Goal: Task Accomplishment & Management: Manage account settings

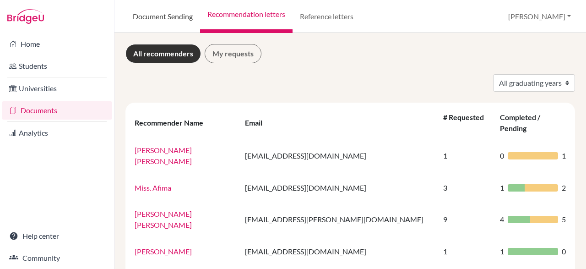
click at [171, 21] on link "Document Sending" at bounding box center [162, 16] width 75 height 33
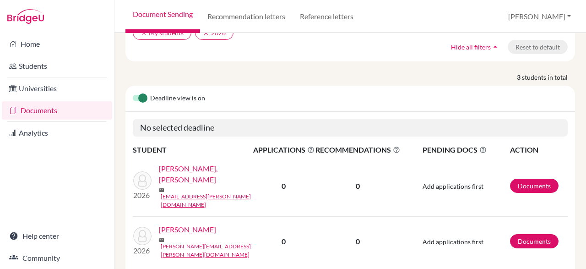
scroll to position [82, 0]
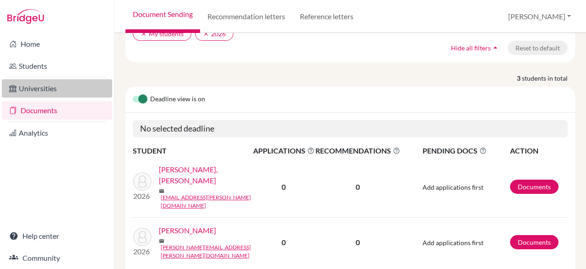
click at [81, 87] on link "Universities" at bounding box center [57, 88] width 110 height 18
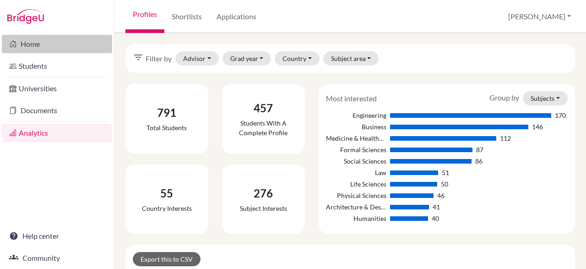
click at [49, 52] on link "Home" at bounding box center [57, 44] width 110 height 18
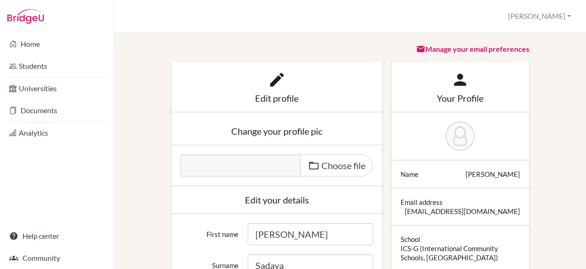
click at [276, 87] on icon at bounding box center [277, 79] width 18 height 18
click at [335, 163] on span "Choose file" at bounding box center [343, 165] width 44 height 11
type input "C:\fakepath\IMG-20241008-WA0018.jpg"
type input "IMG-20241008-WA0018.jpg"
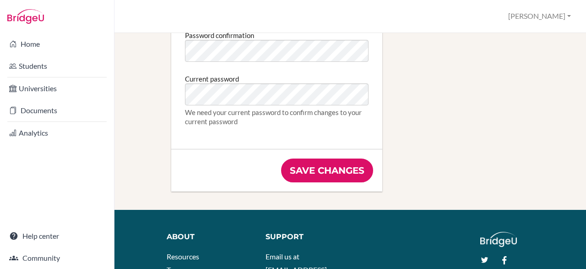
scroll to position [568, 0]
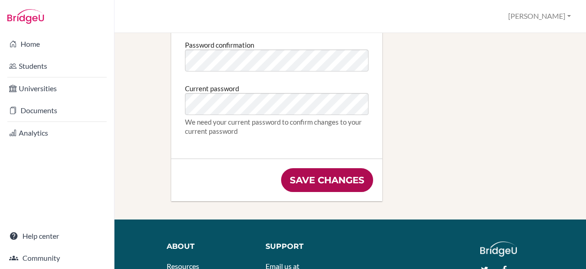
click at [333, 175] on input "Save changes" at bounding box center [327, 180] width 92 height 24
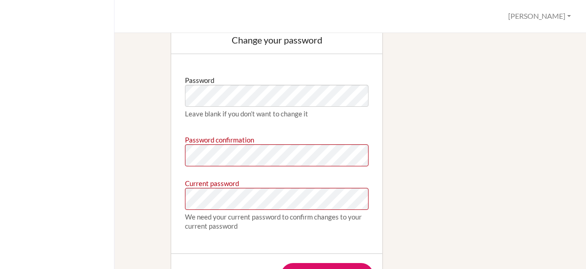
scroll to position [534, 0]
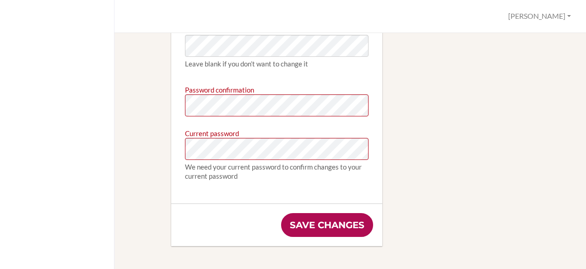
click at [325, 220] on input "Save changes" at bounding box center [327, 225] width 92 height 24
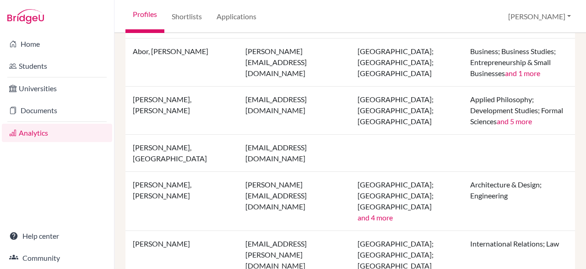
scroll to position [1073, 0]
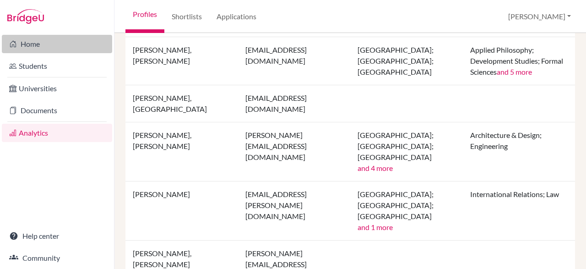
click at [60, 49] on link "Home" at bounding box center [57, 44] width 110 height 18
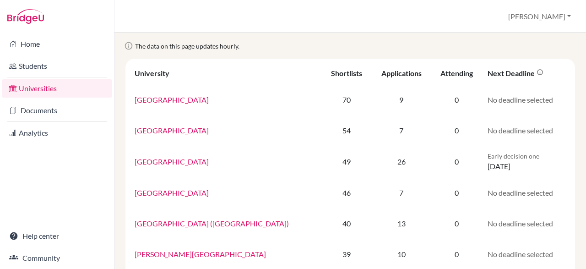
scroll to position [28, 0]
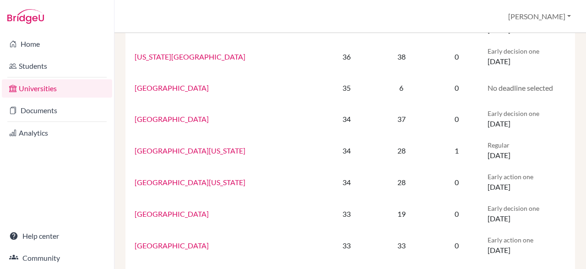
click at [52, 268] on li "Community" at bounding box center [57, 258] width 114 height 22
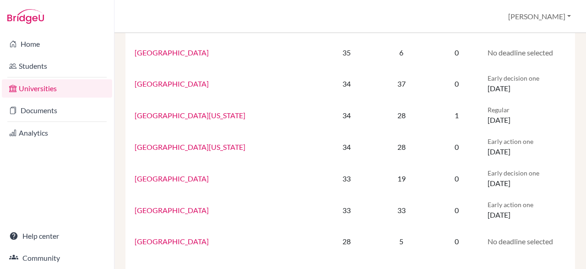
scroll to position [418, 0]
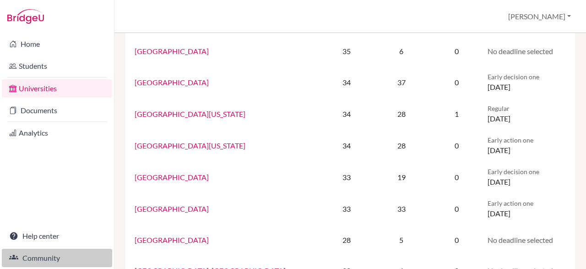
click at [57, 257] on link "Community" at bounding box center [57, 258] width 110 height 18
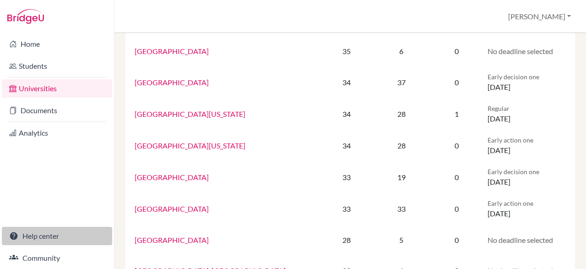
click at [33, 238] on link "Help center" at bounding box center [57, 236] width 110 height 18
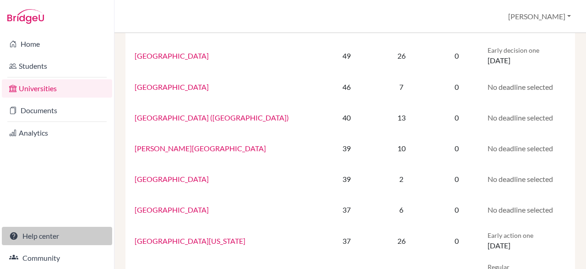
scroll to position [0, 0]
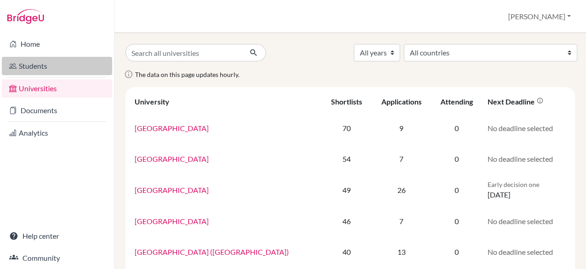
click at [36, 70] on link "Students" at bounding box center [57, 66] width 110 height 18
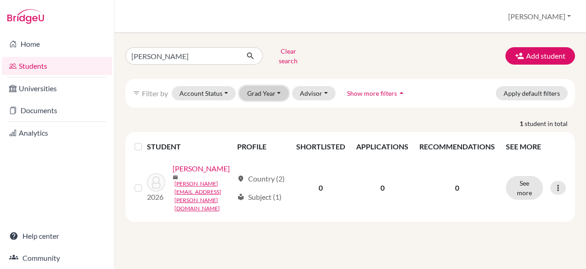
click at [278, 86] on button "Grad Year" at bounding box center [263, 93] width 49 height 14
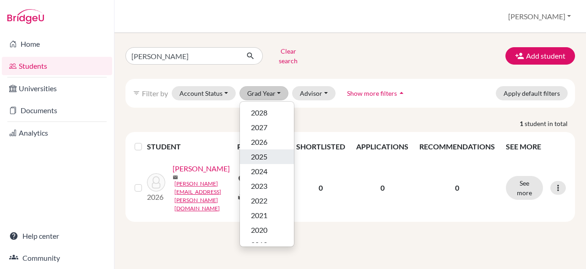
click at [265, 157] on button "2025" at bounding box center [267, 156] width 54 height 15
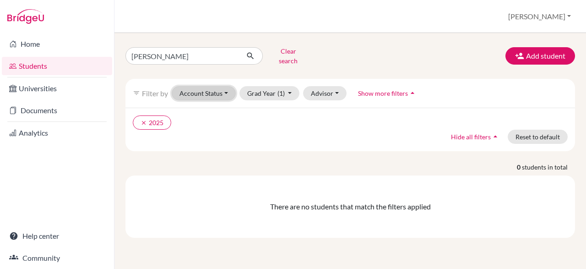
click at [217, 86] on button "Account Status" at bounding box center [204, 93] width 64 height 14
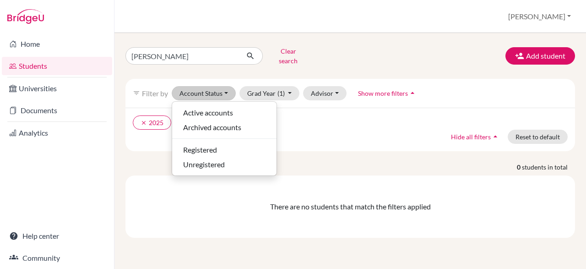
click at [139, 93] on div "filter_list Filter by Account Status Active accounts Archived accounts Register…" at bounding box center [349, 93] width 449 height 29
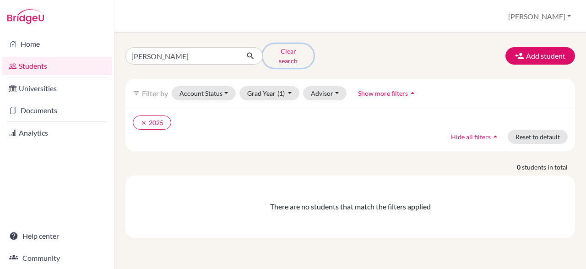
click at [279, 55] on button "Clear search" at bounding box center [288, 56] width 51 height 24
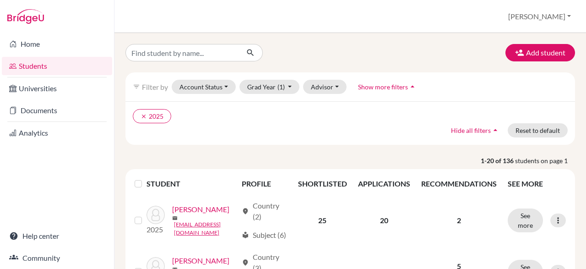
click at [146, 178] on label at bounding box center [146, 178] width 0 height 0
click at [0, 0] on input "checkbox" at bounding box center [0, 0] width 0 height 0
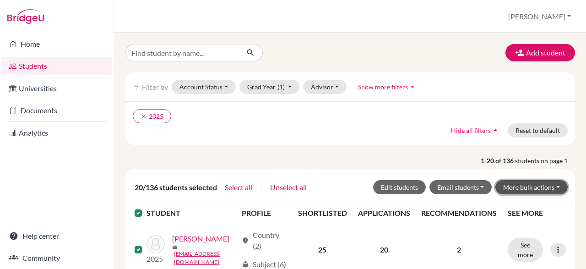
click at [559, 184] on button "More bulk actions" at bounding box center [531, 187] width 72 height 14
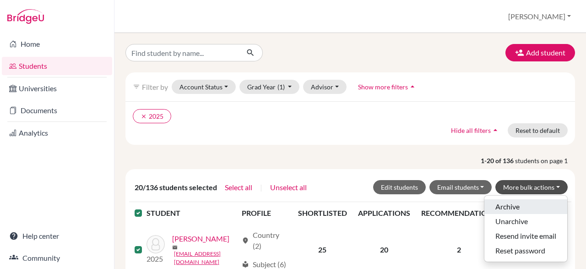
click at [523, 209] on button "Archive" at bounding box center [525, 206] width 83 height 15
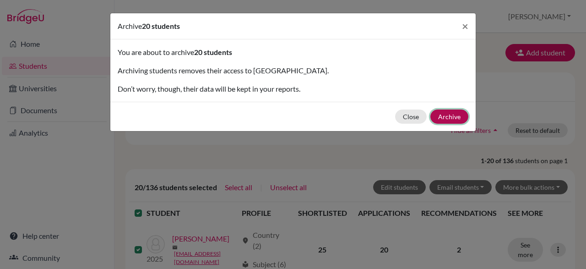
click at [455, 116] on button "Archive" at bounding box center [449, 116] width 38 height 14
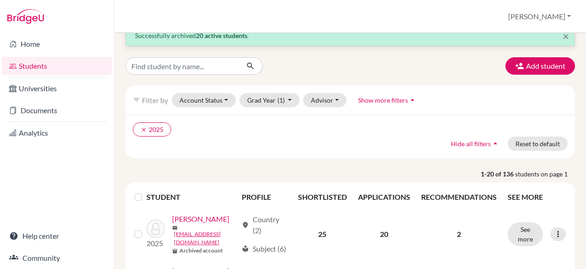
scroll to position [21, 0]
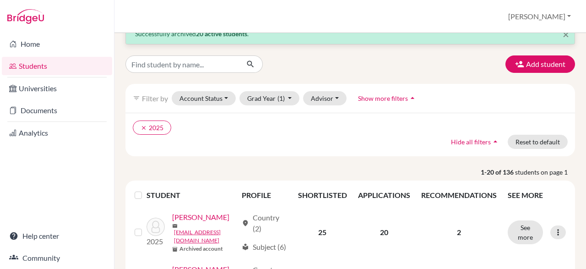
click at [510, 192] on th "SEE MORE" at bounding box center [536, 195] width 69 height 22
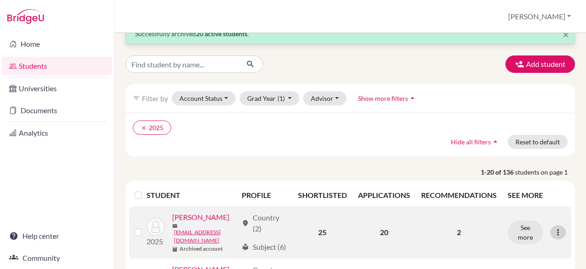
click at [557, 237] on icon at bounding box center [557, 231] width 9 height 9
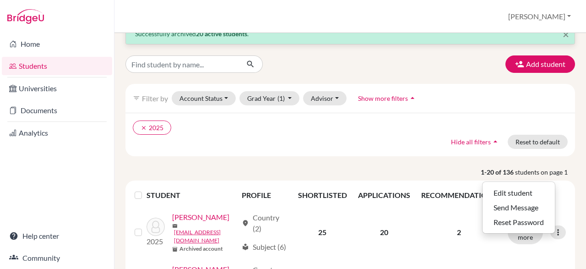
click at [447, 150] on div "clear 2025 Hide all filters arrow_drop_up Reset to default" at bounding box center [349, 134] width 449 height 43
click at [361, 121] on ul "clear 2025" at bounding box center [296, 127] width 326 height 14
click at [390, 92] on button "Show more filters arrow_drop_up" at bounding box center [387, 98] width 75 height 14
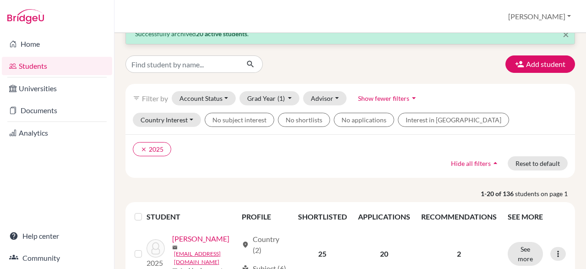
click at [466, 162] on span "Hide all filters" at bounding box center [471, 163] width 40 height 8
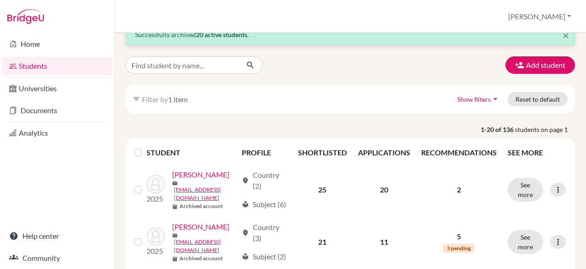
scroll to position [18, 0]
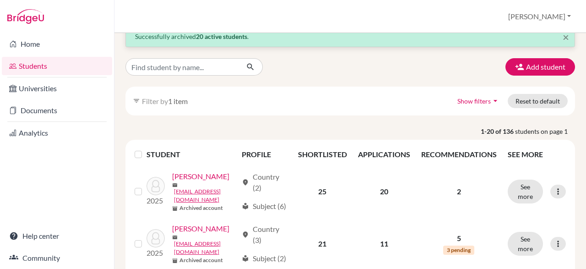
click at [146, 149] on label at bounding box center [146, 149] width 0 height 0
click at [0, 0] on input "checkbox" at bounding box center [0, 0] width 0 height 0
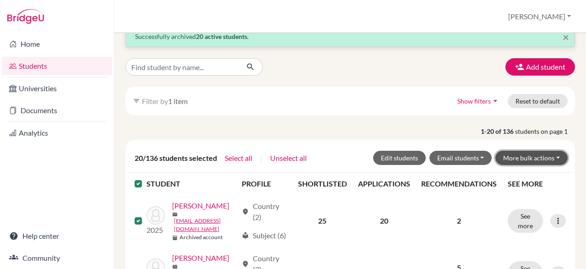
click at [560, 155] on button "More bulk actions" at bounding box center [531, 158] width 72 height 14
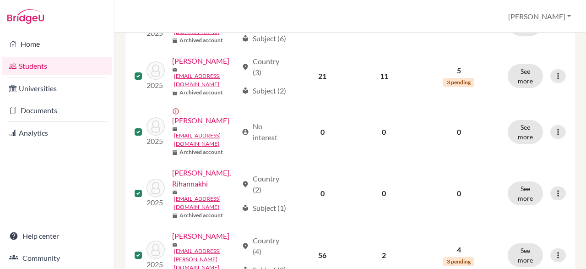
scroll to position [0, 0]
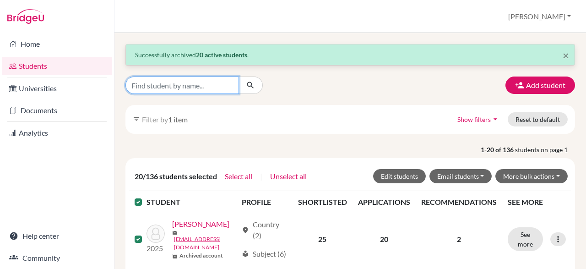
click at [213, 81] on input "Find student by name..." at bounding box center [182, 84] width 114 height 17
type input "2025"
click button "submit" at bounding box center [250, 84] width 24 height 17
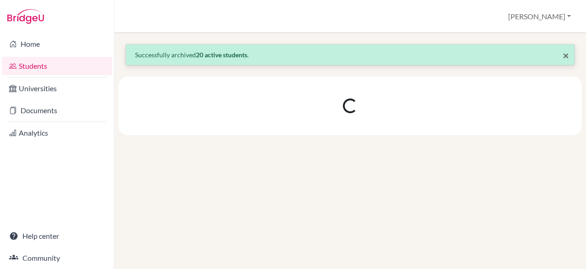
click at [564, 59] on span "×" at bounding box center [566, 55] width 6 height 13
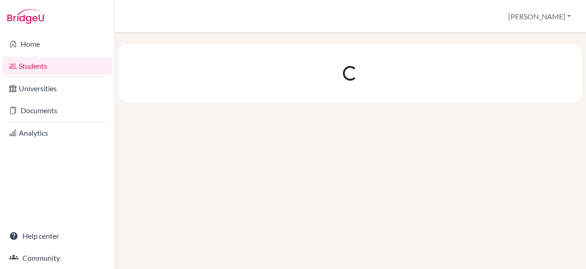
click at [170, 90] on div at bounding box center [350, 73] width 463 height 59
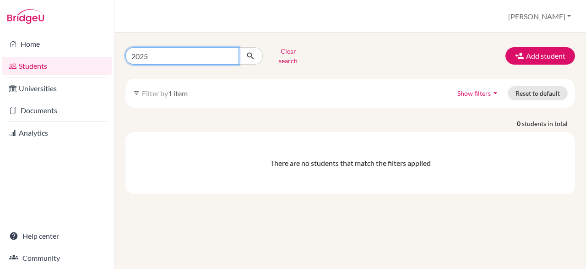
click at [235, 53] on input "2025" at bounding box center [182, 55] width 114 height 17
type input "2"
drag, startPoint x: 235, startPoint y: 53, endPoint x: 219, endPoint y: 37, distance: 22.7
click at [219, 37] on div "Clear search Add student filter_list Filter by 1 item Show filters arrow_drop_d…" at bounding box center [349, 151] width 471 height 236
click at [351, 11] on div "Students overview Rita Profile School Settings Log out" at bounding box center [349, 16] width 471 height 33
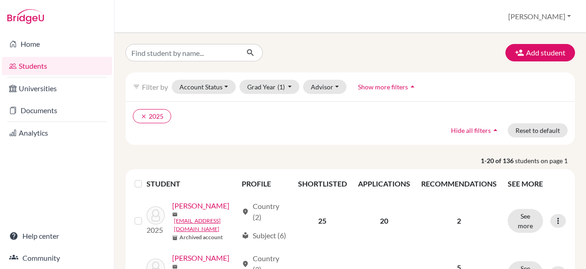
click at [146, 178] on label at bounding box center [146, 178] width 0 height 0
click at [0, 0] on input "checkbox" at bounding box center [0, 0] width 0 height 0
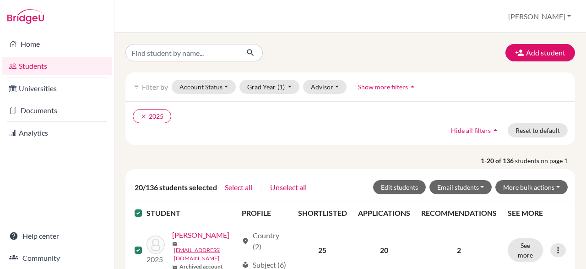
click at [146, 207] on label at bounding box center [146, 207] width 0 height 0
click at [0, 0] on input "checkbox" at bounding box center [0, 0] width 0 height 0
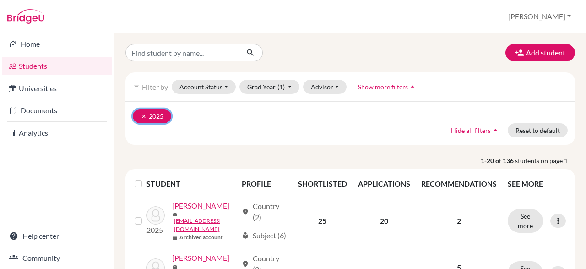
click at [146, 115] on icon "clear" at bounding box center [144, 116] width 6 height 6
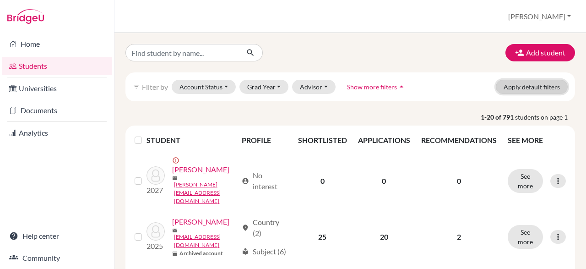
click at [550, 90] on button "Apply default filters" at bounding box center [532, 87] width 72 height 14
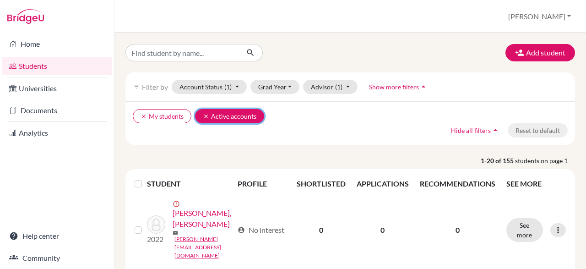
click at [198, 116] on button "clear Active accounts" at bounding box center [229, 116] width 69 height 14
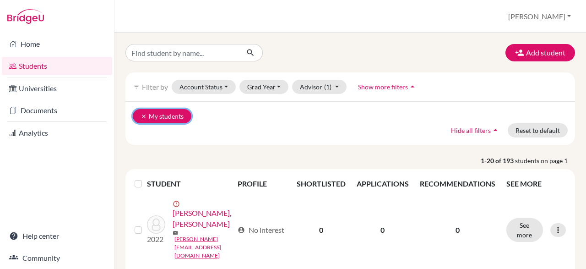
click at [144, 117] on icon "clear" at bounding box center [144, 116] width 6 height 6
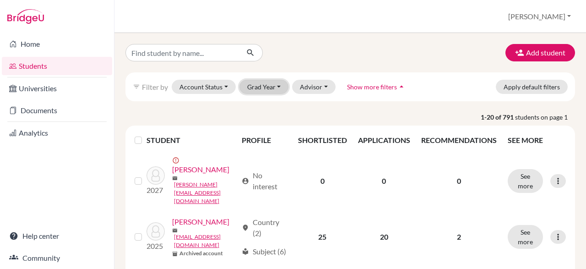
click at [278, 86] on button "Grad Year" at bounding box center [263, 87] width 49 height 14
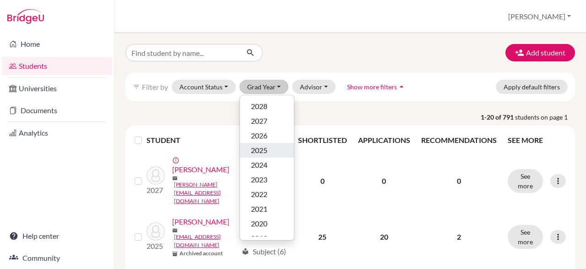
click at [262, 154] on span "2025" at bounding box center [259, 150] width 16 height 11
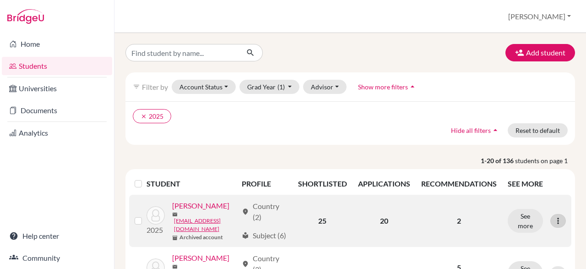
click at [558, 225] on icon at bounding box center [557, 220] width 9 height 9
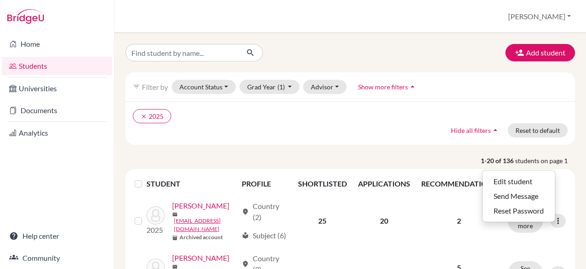
click at [377, 117] on ul "clear 2025" at bounding box center [296, 116] width 326 height 14
click at [146, 178] on label at bounding box center [146, 178] width 0 height 0
click at [0, 0] on input "checkbox" at bounding box center [0, 0] width 0 height 0
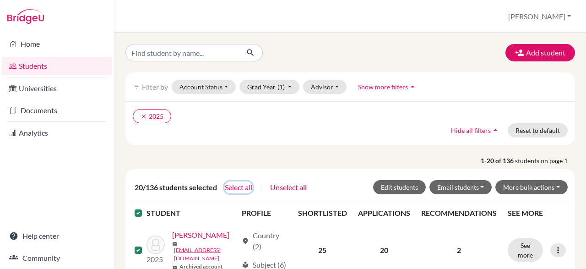
click at [243, 185] on button "Select all" at bounding box center [238, 187] width 28 height 12
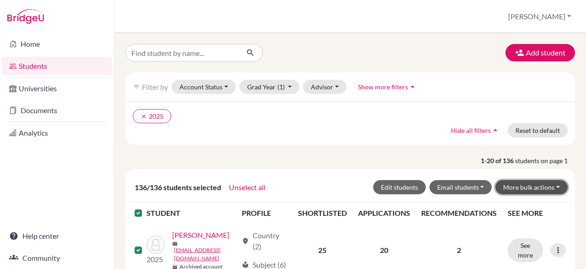
click at [549, 185] on button "More bulk actions" at bounding box center [531, 187] width 72 height 14
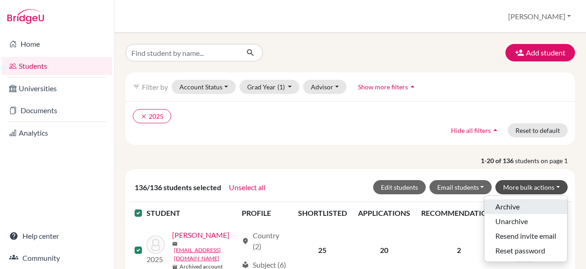
click at [516, 208] on button "Archive" at bounding box center [525, 206] width 83 height 15
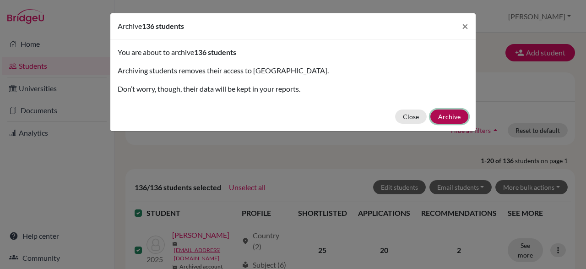
click at [450, 117] on button "Archive" at bounding box center [449, 116] width 38 height 14
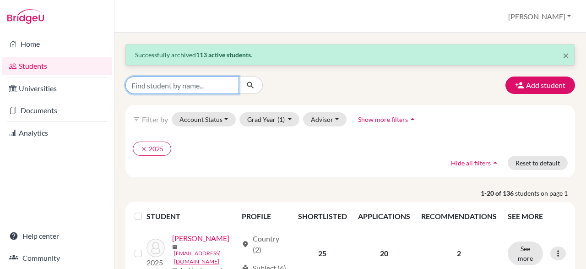
click at [202, 88] on input "Find student by name..." at bounding box center [182, 84] width 114 height 17
type input "john clinton"
click button "submit" at bounding box center [250, 84] width 24 height 17
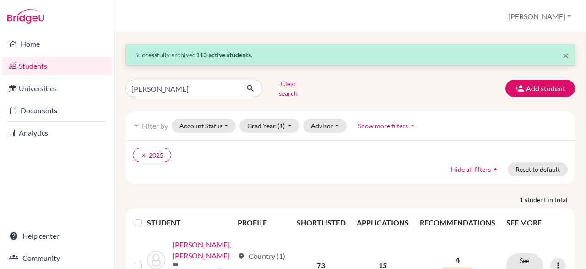
scroll to position [50, 0]
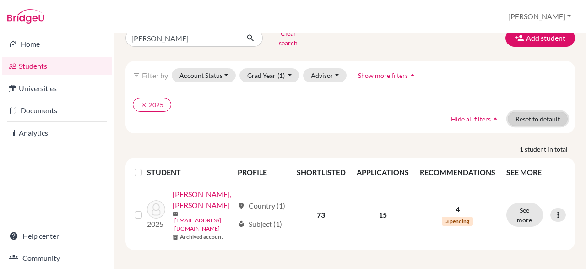
click at [513, 112] on button "Reset to default" at bounding box center [538, 119] width 60 height 14
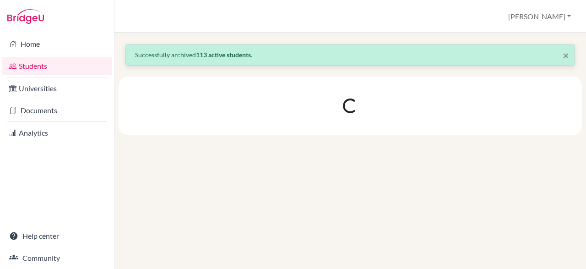
scroll to position [0, 0]
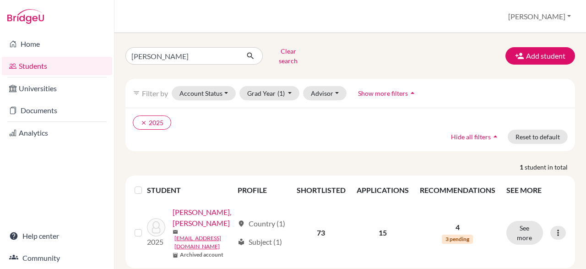
scroll to position [18, 0]
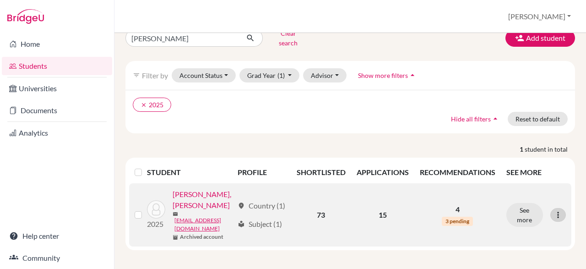
click at [557, 210] on icon at bounding box center [557, 214] width 9 height 9
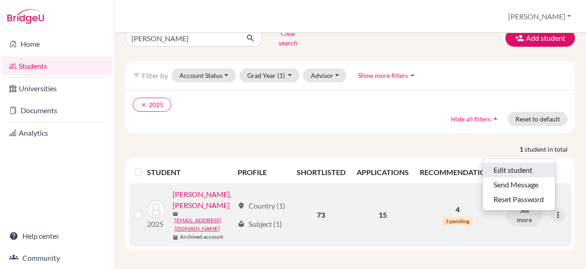
click at [525, 163] on button "Edit student" at bounding box center [518, 169] width 72 height 15
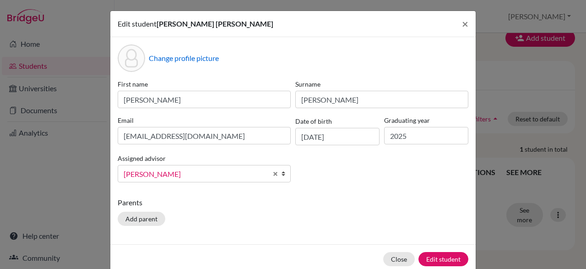
scroll to position [0, 0]
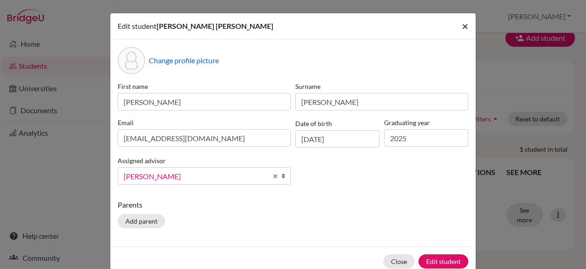
click at [467, 26] on span "×" at bounding box center [465, 25] width 6 height 13
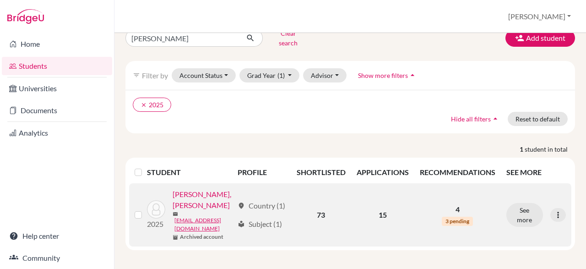
click at [146, 209] on label at bounding box center [146, 209] width 0 height 0
click at [0, 0] on input "checkbox" at bounding box center [0, 0] width 0 height 0
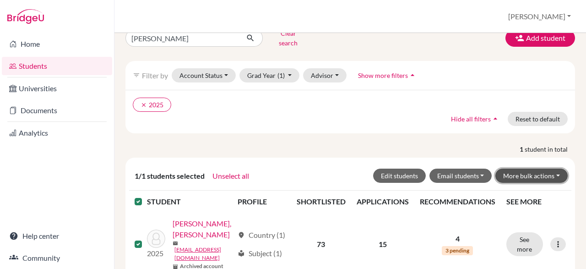
click at [559, 168] on button "More bulk actions" at bounding box center [531, 175] width 72 height 14
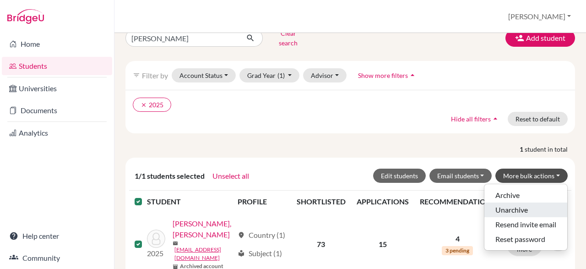
click at [525, 206] on button "Unarchive" at bounding box center [525, 209] width 83 height 15
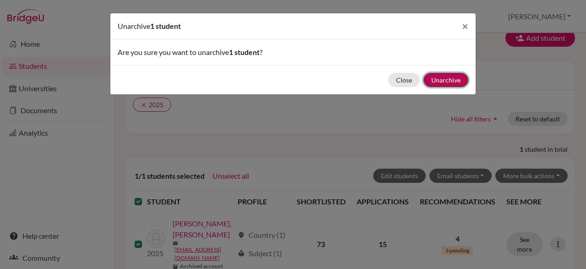
click at [455, 82] on button "Unarchive" at bounding box center [445, 80] width 45 height 14
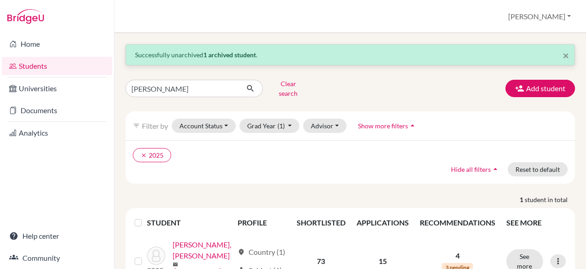
scroll to position [45, 0]
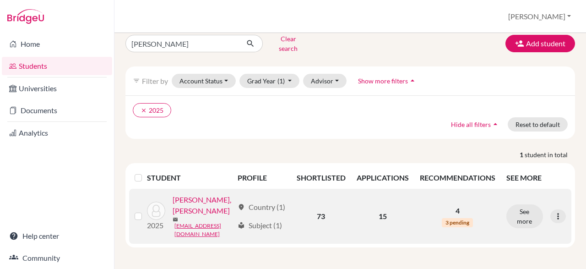
click at [206, 216] on link "[PERSON_NAME], [PERSON_NAME]" at bounding box center [203, 205] width 61 height 22
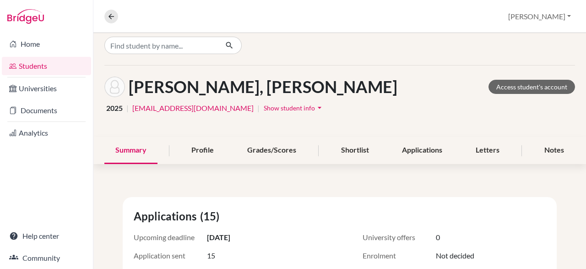
scroll to position [10, 0]
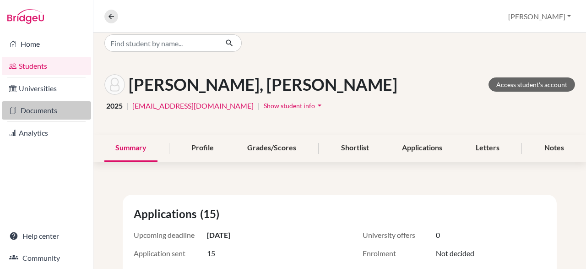
click at [30, 108] on link "Documents" at bounding box center [46, 110] width 89 height 18
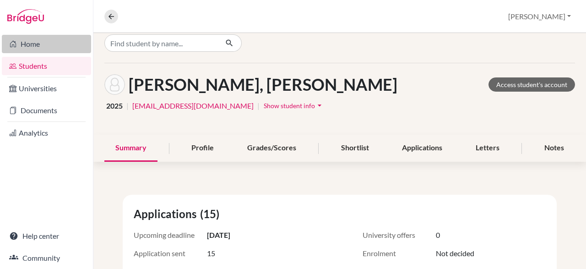
click at [32, 42] on link "Home" at bounding box center [46, 44] width 89 height 18
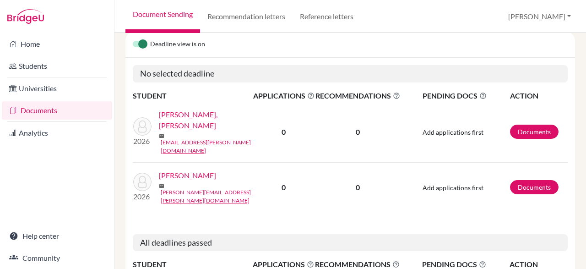
scroll to position [138, 0]
click at [218, 117] on link "[PERSON_NAME], [PERSON_NAME]" at bounding box center [209, 119] width 100 height 22
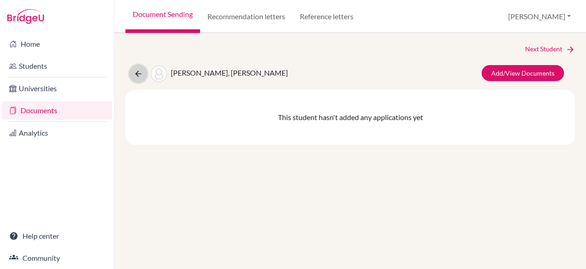
click at [133, 72] on button at bounding box center [138, 73] width 17 height 17
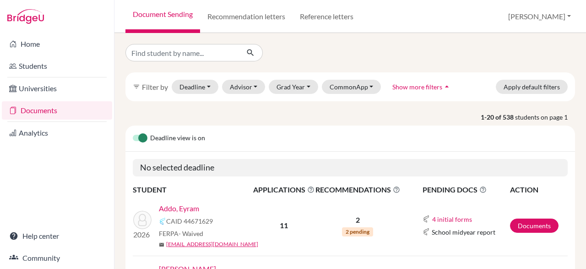
click at [133, 133] on label at bounding box center [133, 133] width 0 height 0
click at [139, 139] on input "checkbox" at bounding box center [136, 137] width 7 height 9
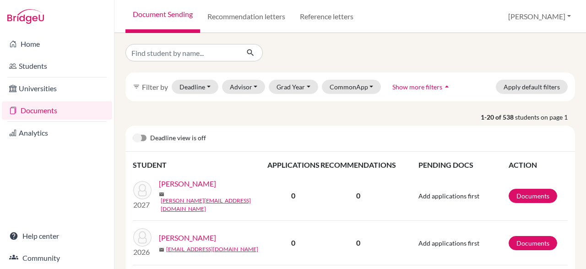
scroll to position [1, 0]
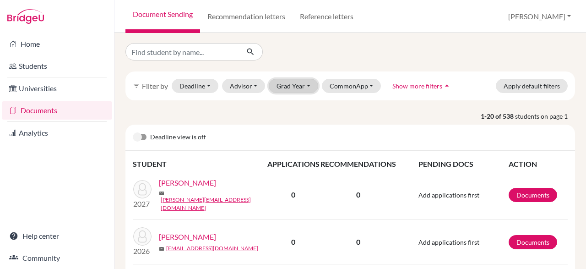
click at [304, 85] on button "Grad Year" at bounding box center [293, 86] width 49 height 14
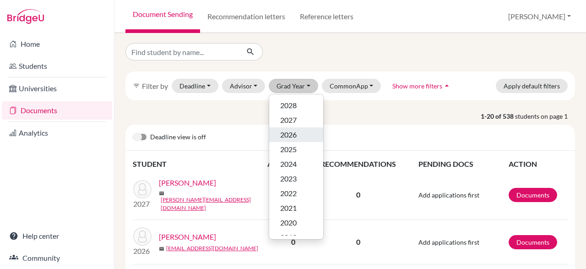
click at [292, 138] on span "2026" at bounding box center [288, 134] width 16 height 11
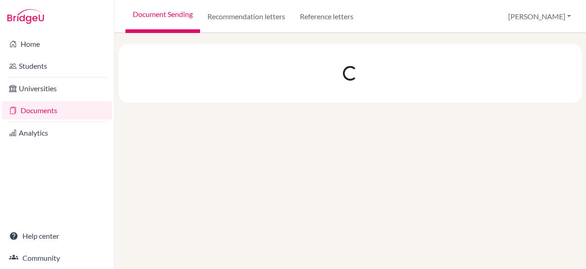
scroll to position [0, 0]
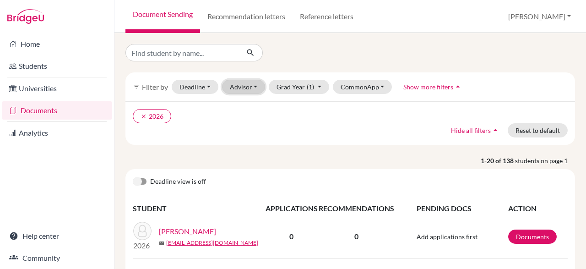
click at [254, 86] on button "Advisor" at bounding box center [243, 87] width 43 height 14
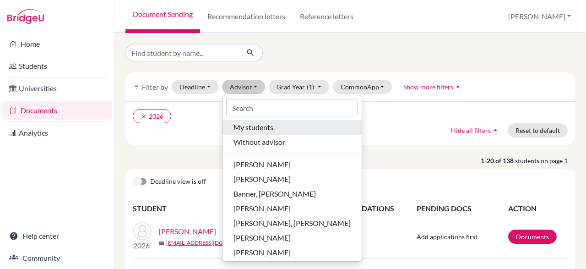
click at [262, 122] on span "My students" at bounding box center [253, 127] width 40 height 11
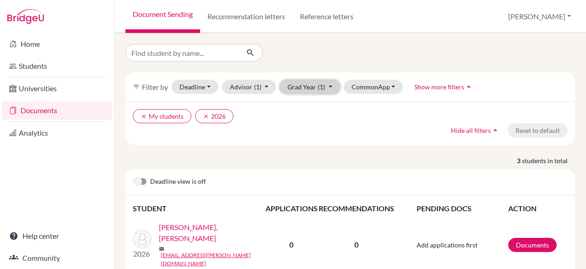
click at [335, 93] on button "Grad Year (1)" at bounding box center [310, 87] width 60 height 14
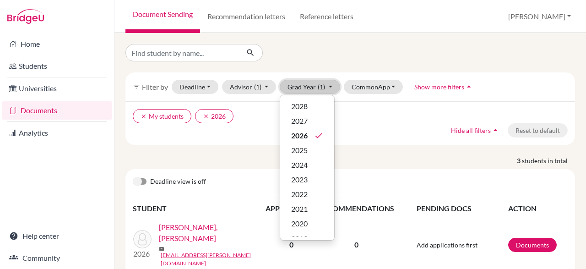
click at [326, 88] on button "Grad Year (1)" at bounding box center [310, 87] width 60 height 14
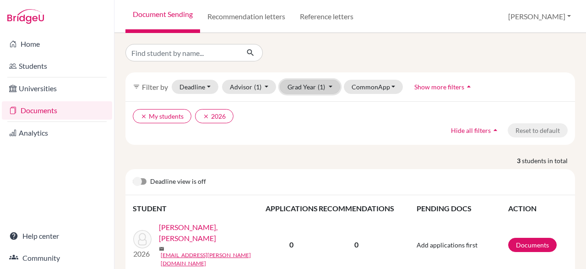
click at [329, 87] on button "Grad Year (1)" at bounding box center [310, 87] width 60 height 14
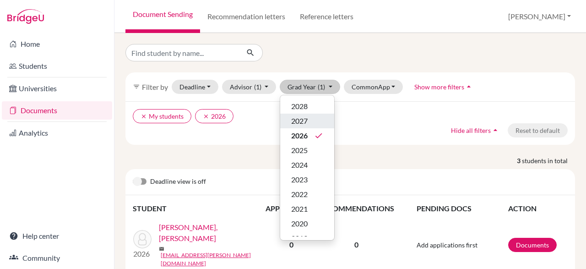
click at [307, 122] on span "2027" at bounding box center [299, 120] width 16 height 11
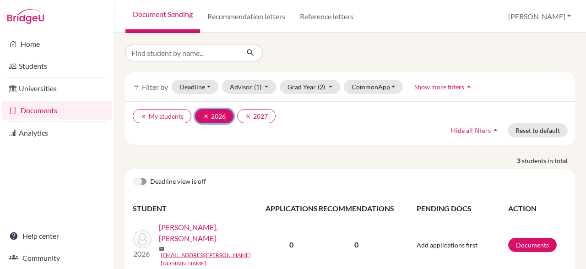
click at [204, 114] on icon "clear" at bounding box center [206, 116] width 6 height 6
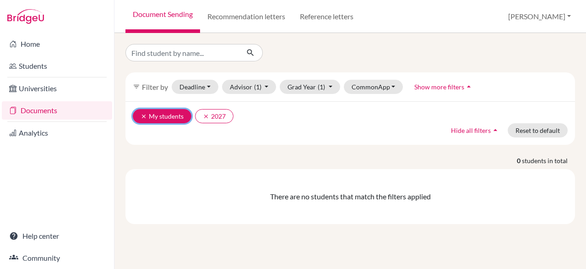
click at [143, 114] on icon "clear" at bounding box center [144, 116] width 6 height 6
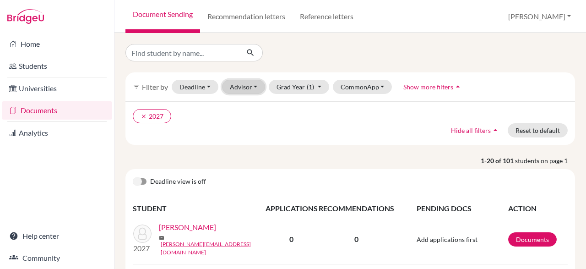
click at [255, 89] on button "Advisor" at bounding box center [243, 87] width 43 height 14
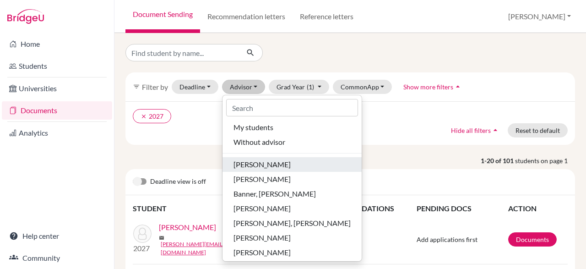
click at [287, 162] on div "Adusei, Lydia" at bounding box center [291, 164] width 117 height 11
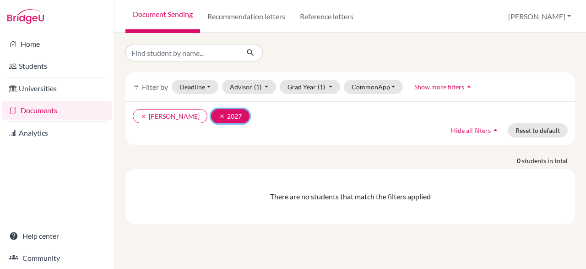
click at [211, 114] on button "clear 2027" at bounding box center [230, 116] width 38 height 14
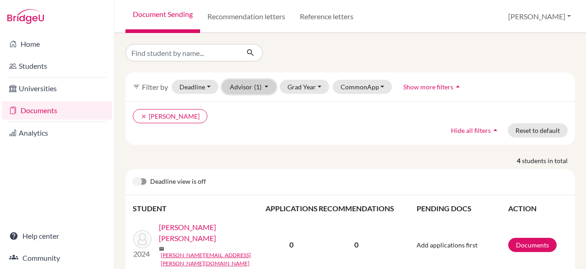
click at [268, 88] on button "Advisor (1)" at bounding box center [249, 87] width 54 height 14
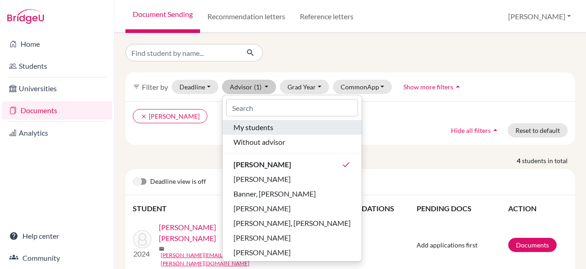
click at [281, 127] on div "My students" at bounding box center [291, 127] width 117 height 11
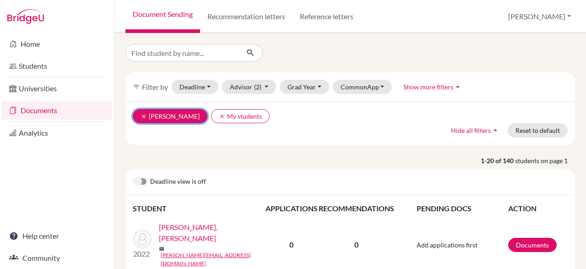
click at [137, 114] on button "clear Adusei, Lydia" at bounding box center [170, 116] width 75 height 14
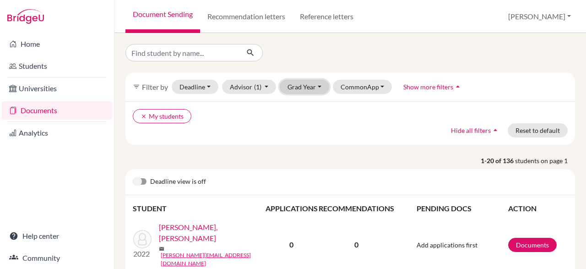
click at [318, 92] on button "Grad Year" at bounding box center [304, 87] width 49 height 14
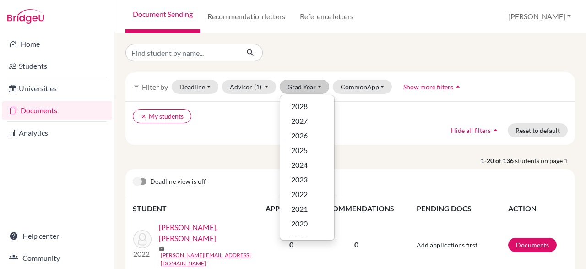
click at [351, 131] on div "clear My students Hide all filters arrow_drop_up Reset to default" at bounding box center [349, 122] width 449 height 43
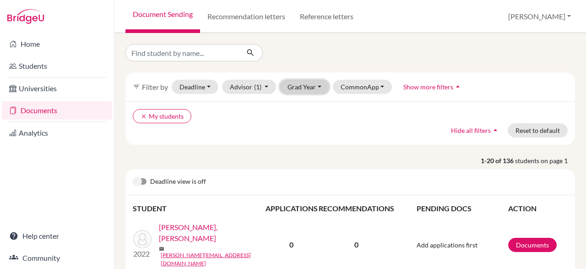
click at [316, 89] on button "Grad Year" at bounding box center [304, 87] width 49 height 14
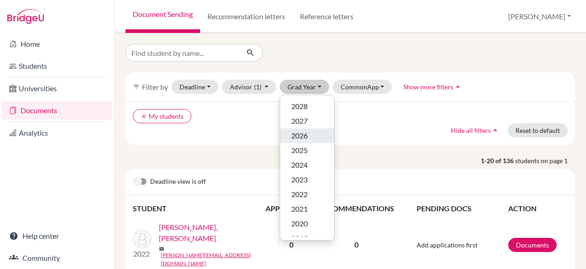
click at [299, 138] on span "2026" at bounding box center [299, 135] width 16 height 11
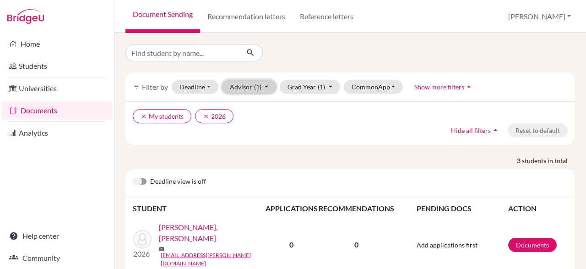
click at [266, 88] on button "Advisor (1)" at bounding box center [249, 87] width 54 height 14
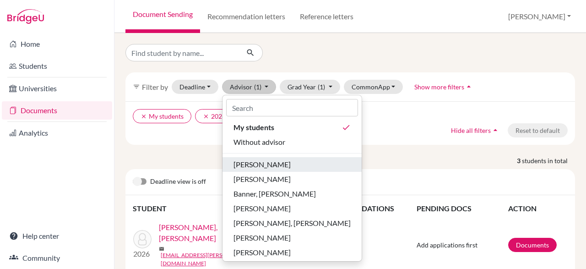
click at [277, 163] on div "[PERSON_NAME]" at bounding box center [291, 164] width 117 height 11
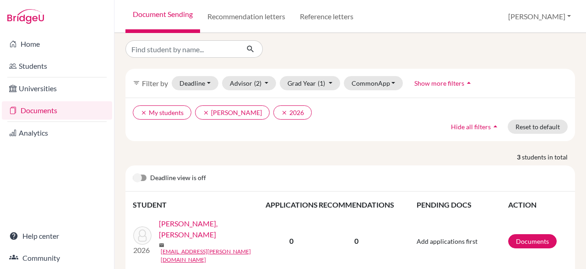
scroll to position [5, 0]
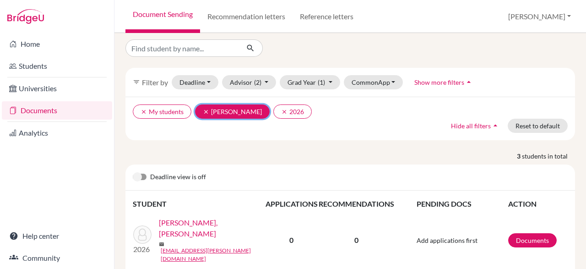
click at [206, 112] on icon "clear" at bounding box center [206, 111] width 6 height 6
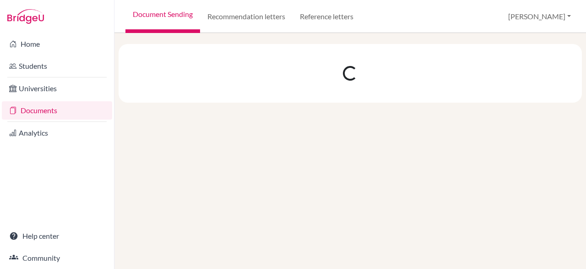
scroll to position [0, 0]
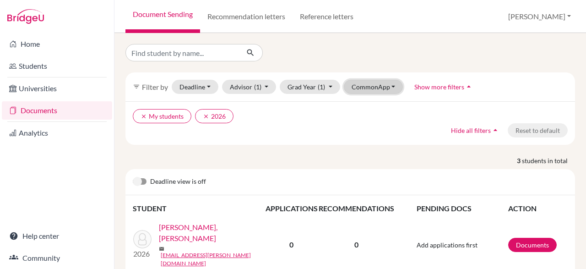
click at [387, 86] on button "CommonApp" at bounding box center [374, 87] width 60 height 14
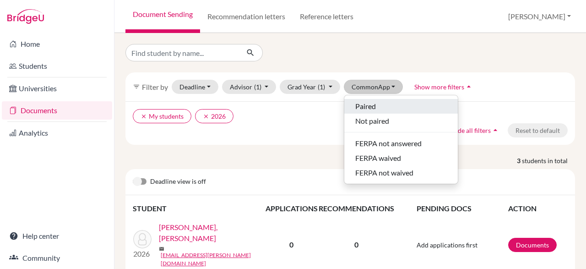
click at [374, 107] on span "Paired" at bounding box center [365, 106] width 21 height 11
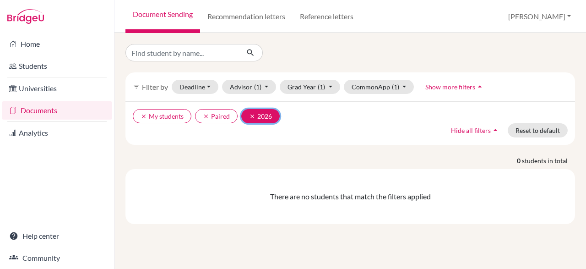
click at [243, 119] on button "clear 2026" at bounding box center [260, 116] width 38 height 14
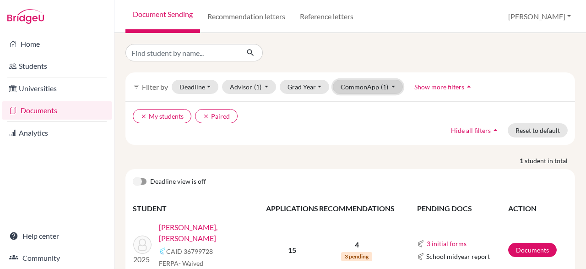
click at [395, 82] on button "CommonApp (1)" at bounding box center [368, 87] width 70 height 14
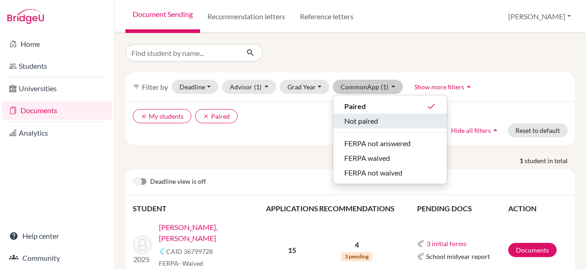
click at [394, 119] on div "Not paired" at bounding box center [390, 120] width 92 height 11
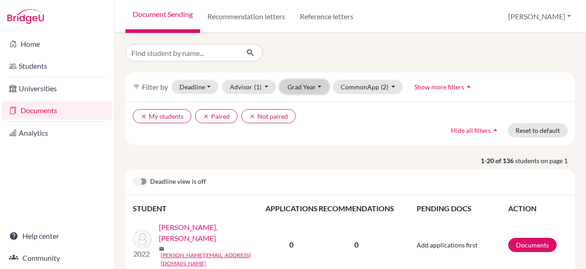
click at [316, 87] on button "Grad Year" at bounding box center [304, 87] width 49 height 14
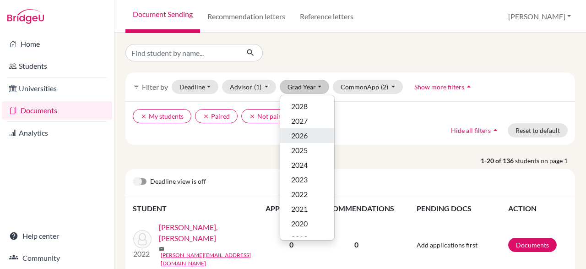
click at [303, 133] on span "2026" at bounding box center [299, 135] width 16 height 11
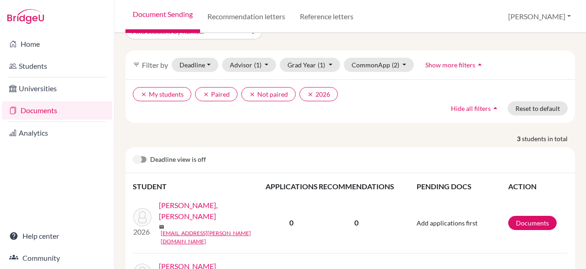
scroll to position [24, 0]
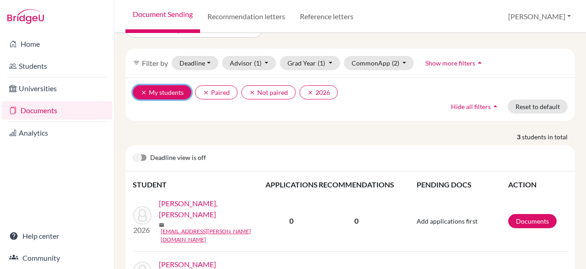
click at [141, 93] on icon "clear" at bounding box center [144, 92] width 6 height 6
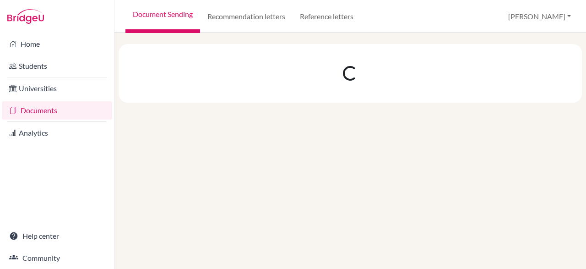
scroll to position [0, 0]
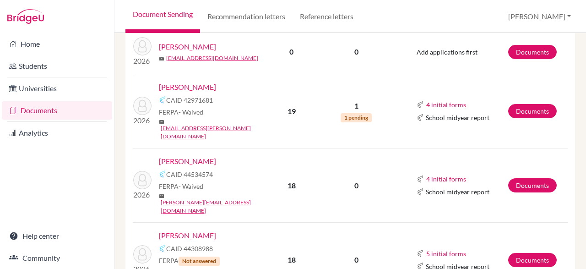
scroll to position [1020, 0]
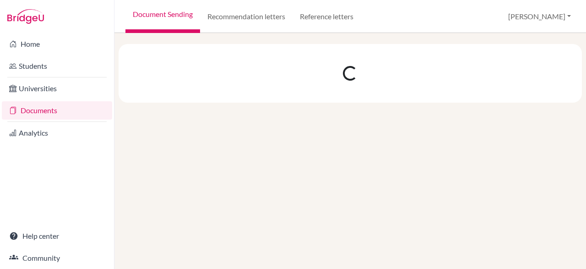
scroll to position [0, 0]
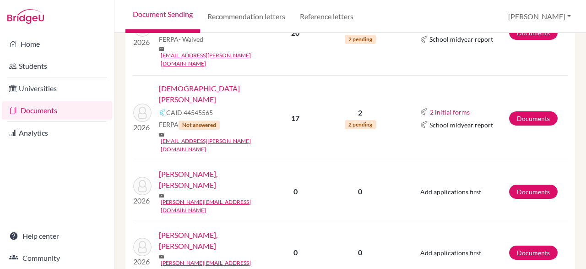
scroll to position [983, 0]
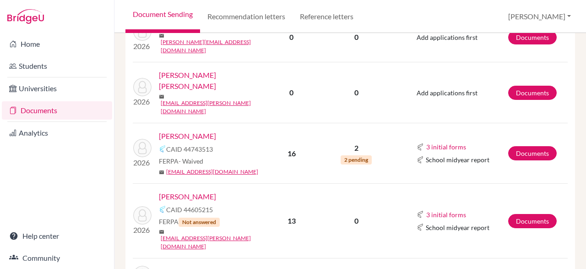
scroll to position [949, 0]
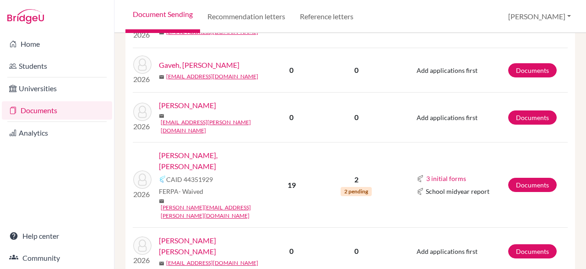
scroll to position [1002, 0]
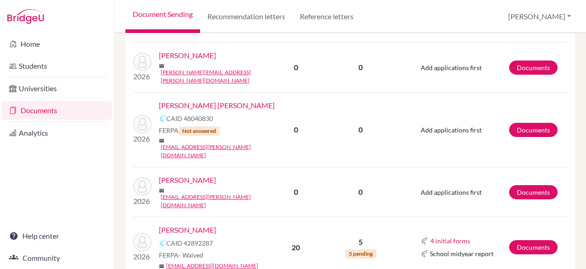
scroll to position [642, 0]
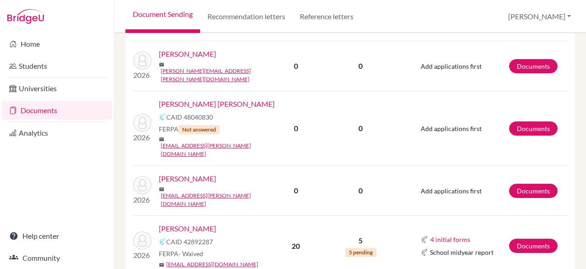
click at [214, 98] on link "Kitcher Quansah, Michael" at bounding box center [217, 103] width 116 height 11
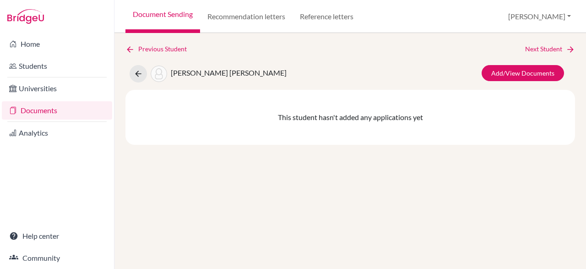
click at [124, 43] on div "Previous Student Next Student [PERSON_NAME] [PERSON_NAME]/View Documents This s…" at bounding box center [349, 151] width 471 height 236
click at [129, 45] on icon at bounding box center [129, 49] width 9 height 9
click at [129, 42] on div "Previous Student Next Student [PERSON_NAME] Add/View Documents This student has…" at bounding box center [349, 151] width 471 height 236
click at [9, 0] on div at bounding box center [57, 16] width 114 height 33
click at [228, 15] on link "Recommendation letters" at bounding box center [246, 16] width 92 height 33
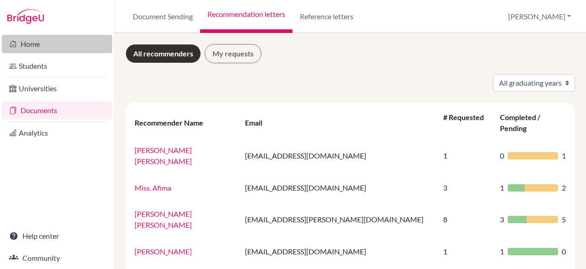
click at [31, 46] on link "Home" at bounding box center [57, 44] width 110 height 18
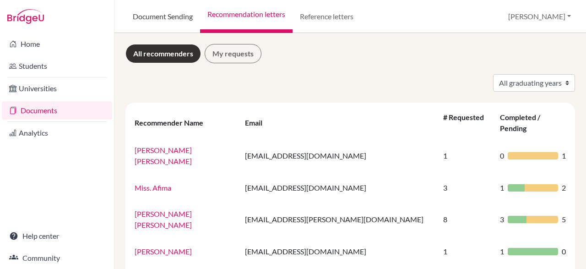
click at [153, 16] on link "Document Sending" at bounding box center [162, 16] width 75 height 33
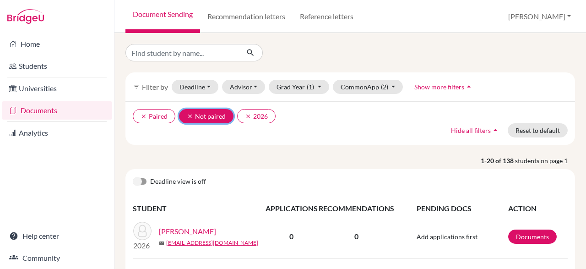
click at [181, 120] on button "clear Not paired" at bounding box center [206, 116] width 54 height 14
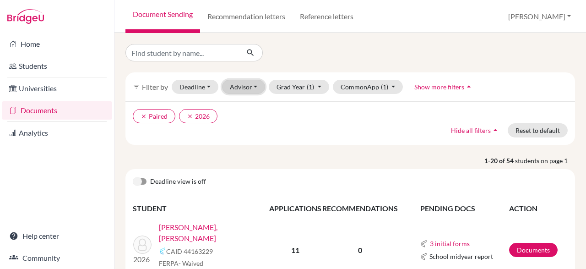
click at [254, 86] on button "Advisor" at bounding box center [243, 87] width 43 height 14
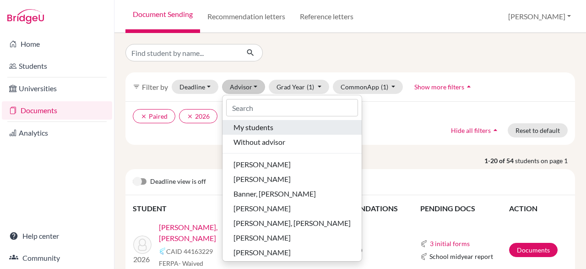
click at [290, 129] on div "My students" at bounding box center [291, 127] width 117 height 11
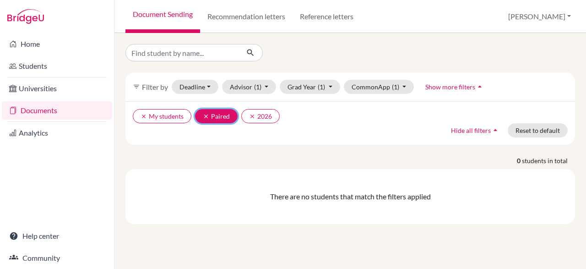
click at [200, 119] on button "clear Paired" at bounding box center [216, 116] width 43 height 14
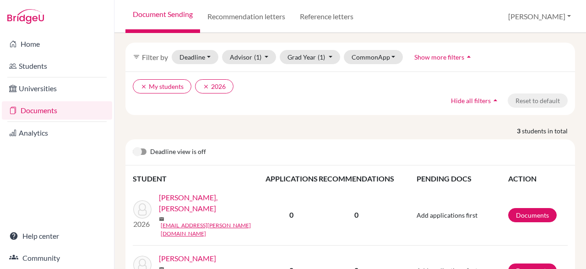
scroll to position [98, 0]
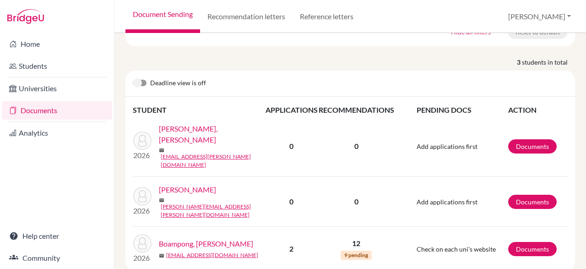
click at [238, 184] on div "Amoah-Appiah, Felix" at bounding box center [215, 189] width 113 height 11
click at [216, 184] on link "Amoah-Appiah, Felix" at bounding box center [187, 189] width 57 height 11
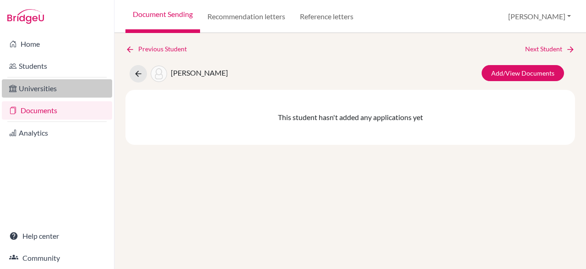
click at [32, 81] on link "Universities" at bounding box center [57, 88] width 110 height 18
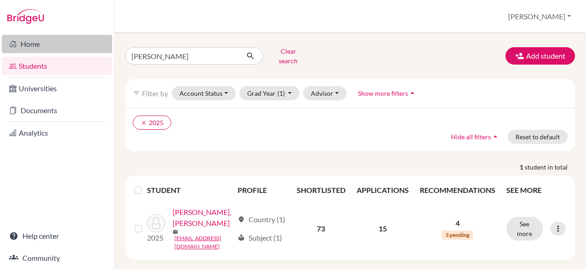
click at [23, 41] on link "Home" at bounding box center [57, 44] width 110 height 18
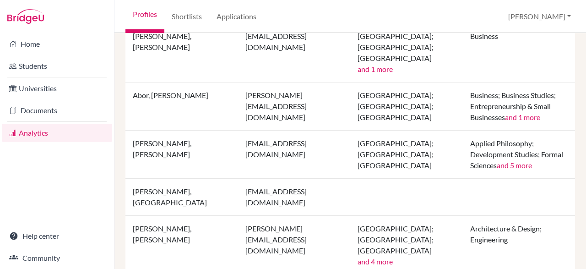
scroll to position [1043, 0]
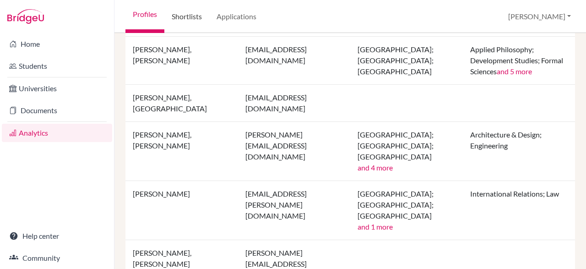
click at [192, 19] on link "Shortlists" at bounding box center [186, 16] width 45 height 33
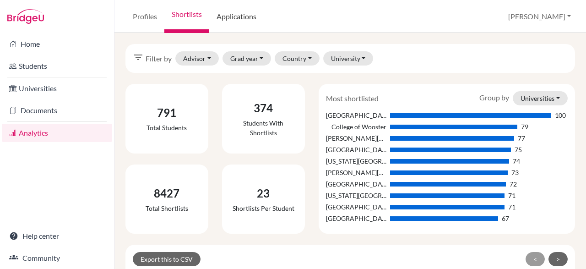
click at [243, 15] on link "Applications" at bounding box center [236, 16] width 54 height 33
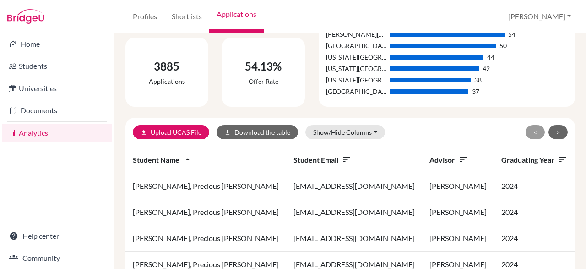
scroll to position [126, 0]
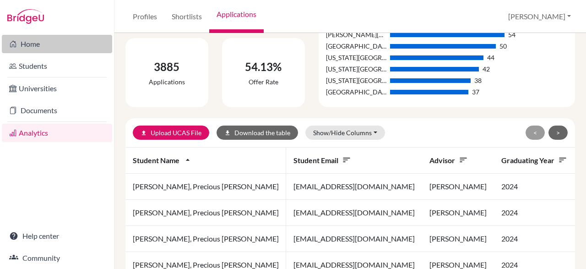
click at [43, 45] on link "Home" at bounding box center [57, 44] width 110 height 18
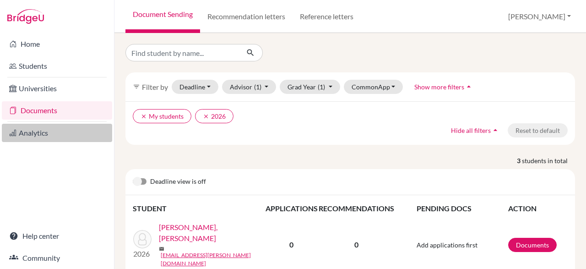
click at [55, 134] on link "Analytics" at bounding box center [57, 133] width 110 height 18
